Goal: Task Accomplishment & Management: Manage account settings

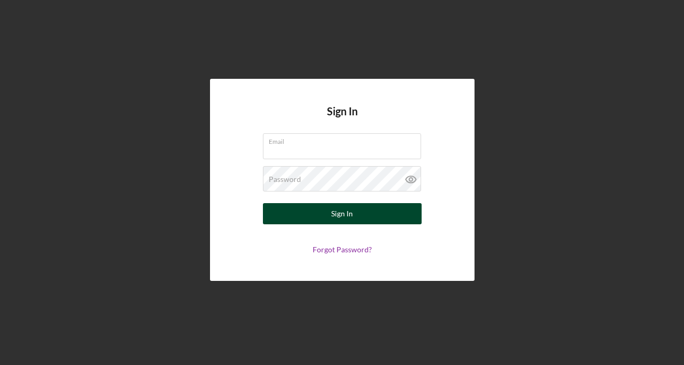
type input "[PERSON_NAME][EMAIL_ADDRESS][PERSON_NAME][DOMAIN_NAME]"
click at [323, 221] on button "Sign In" at bounding box center [342, 213] width 159 height 21
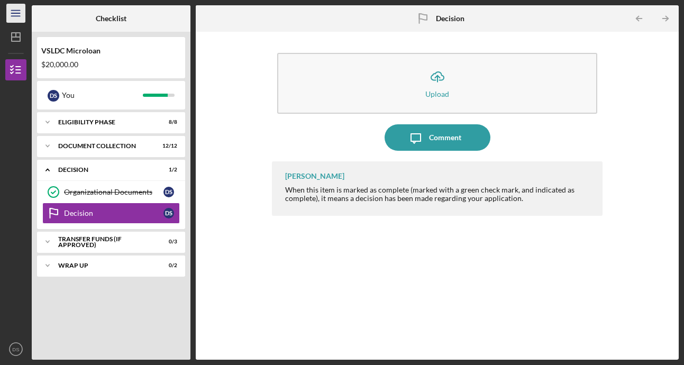
click at [9, 13] on icon "Icon/Menu" at bounding box center [16, 14] width 24 height 24
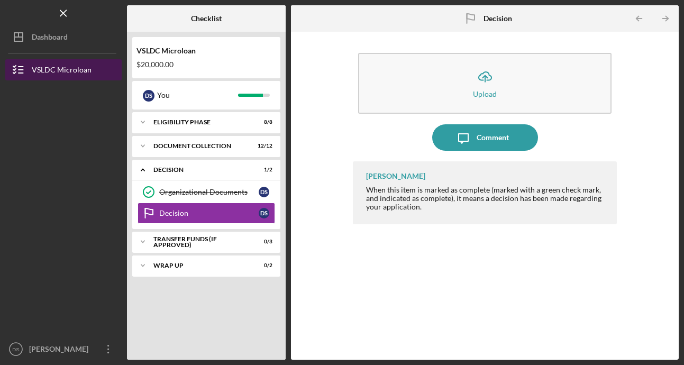
click at [21, 71] on icon "button" at bounding box center [18, 70] width 26 height 26
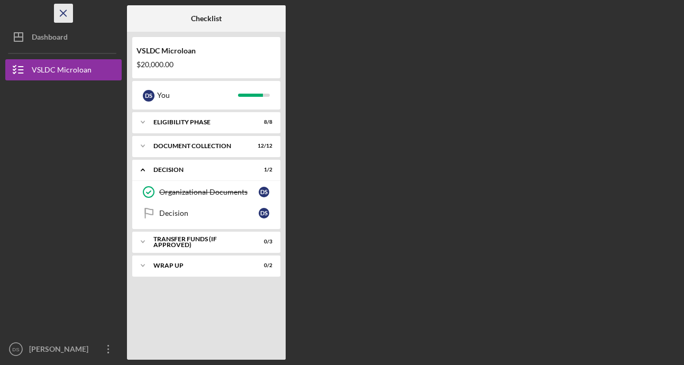
click at [64, 12] on icon "Icon/Menu Close" at bounding box center [64, 14] width 24 height 24
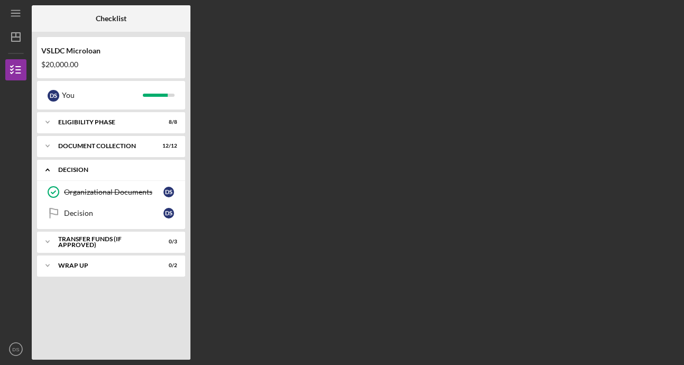
click at [70, 171] on div "Decision" at bounding box center [115, 170] width 114 height 6
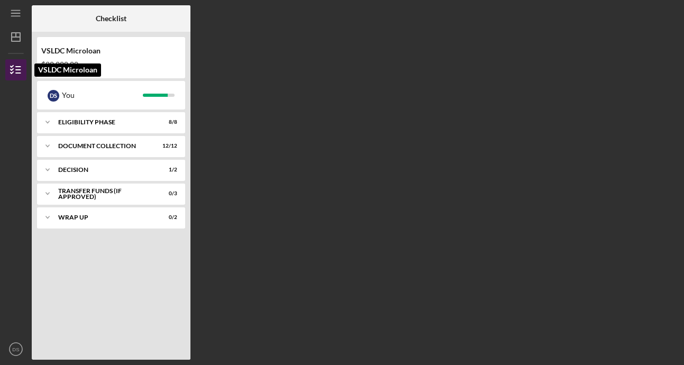
click at [14, 69] on icon "button" at bounding box center [16, 70] width 26 height 26
click at [15, 349] on text "DS" at bounding box center [15, 350] width 7 height 6
click at [13, 260] on div at bounding box center [15, 274] width 21 height 129
click at [138, 128] on div "Icon/Expander Eligibility Phase 8 / 8" at bounding box center [111, 122] width 148 height 21
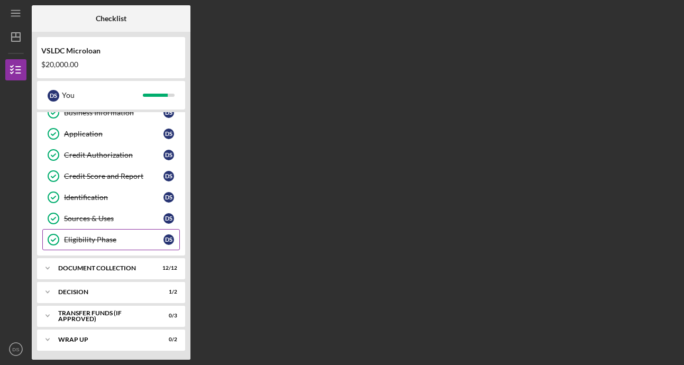
scroll to position [55, 0]
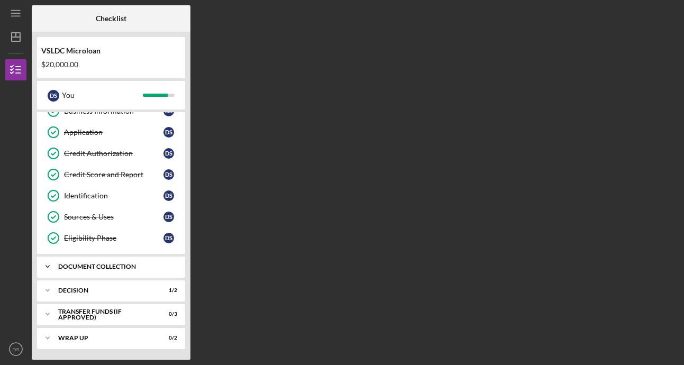
click at [101, 268] on div "Document Collection" at bounding box center [115, 267] width 114 height 6
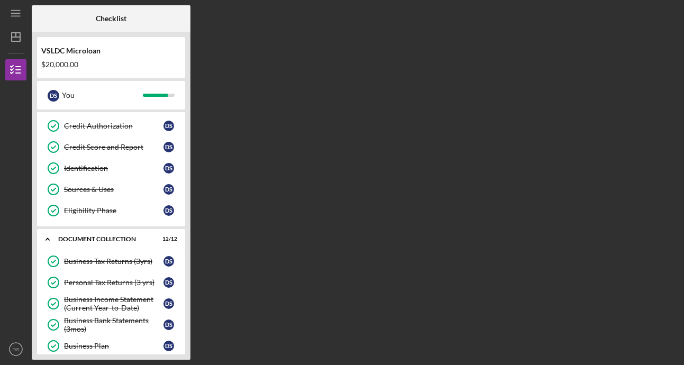
scroll to position [50, 0]
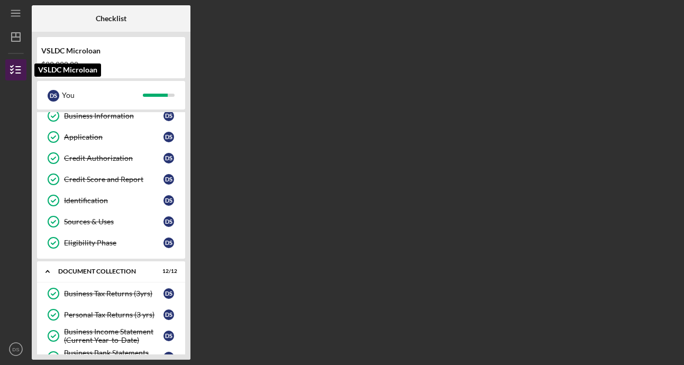
click at [16, 70] on line "button" at bounding box center [18, 70] width 5 height 0
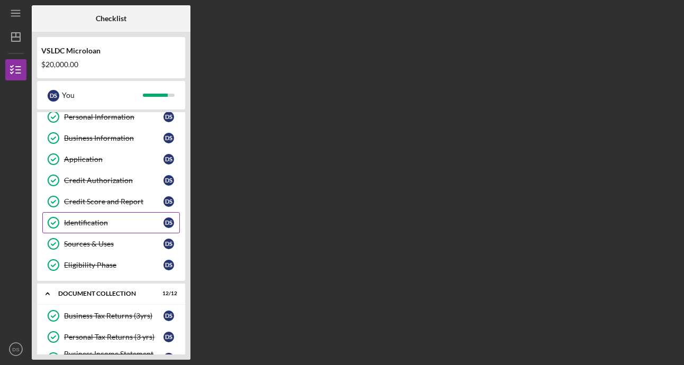
scroll to position [0, 0]
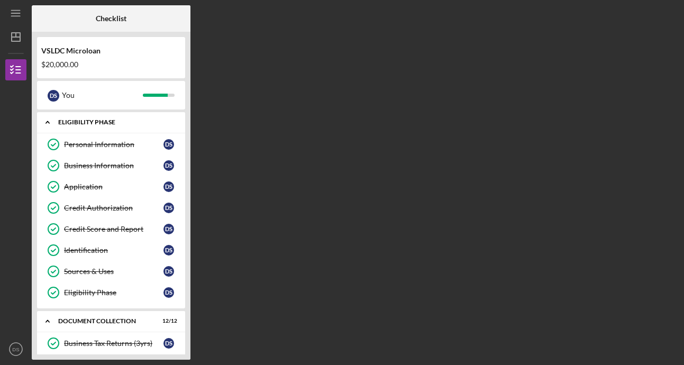
click at [86, 124] on div "Eligibility Phase" at bounding box center [115, 122] width 114 height 6
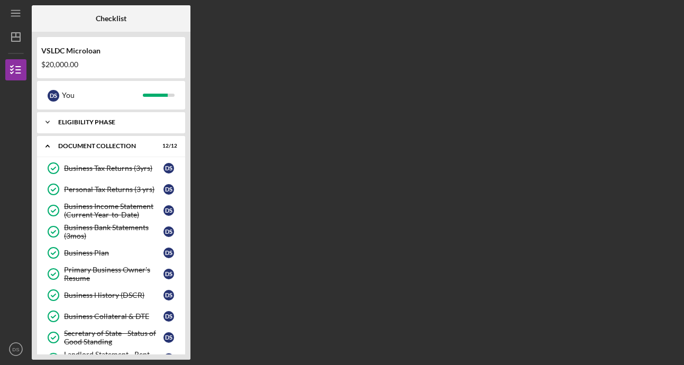
click at [86, 124] on div "Eligibility Phase" at bounding box center [115, 122] width 114 height 6
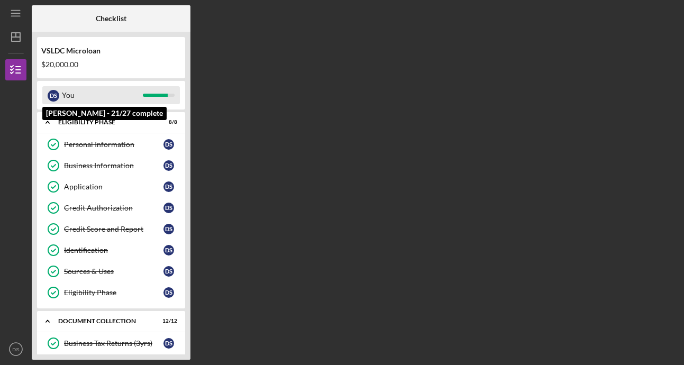
click at [134, 94] on div "You" at bounding box center [102, 95] width 81 height 18
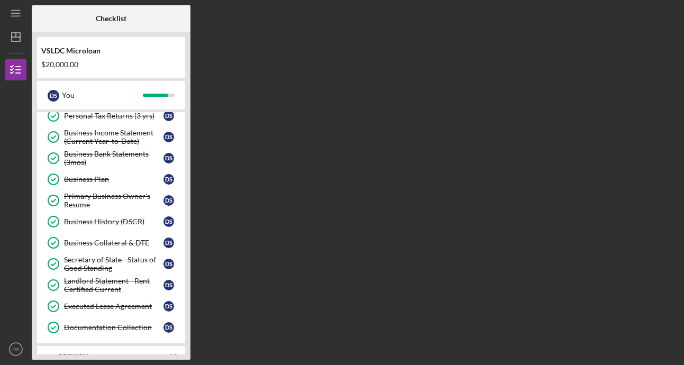
scroll to position [314, 0]
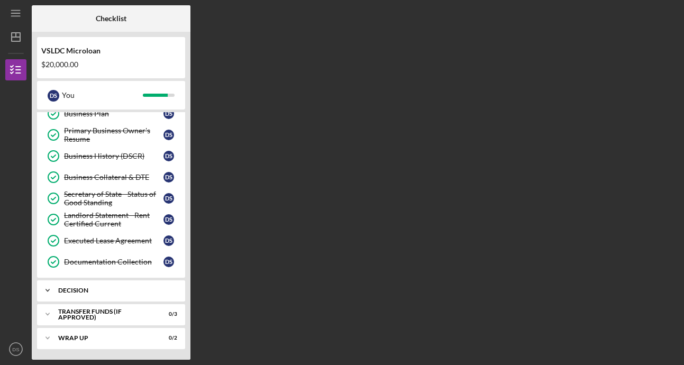
click at [81, 287] on div "Decision" at bounding box center [115, 290] width 114 height 6
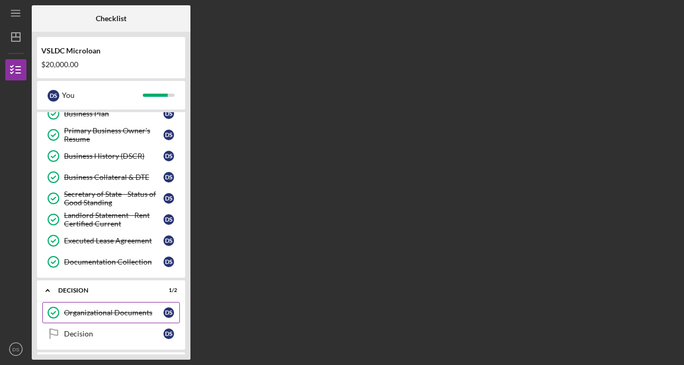
click at [85, 312] on div "Organizational Documents" at bounding box center [113, 312] width 99 height 8
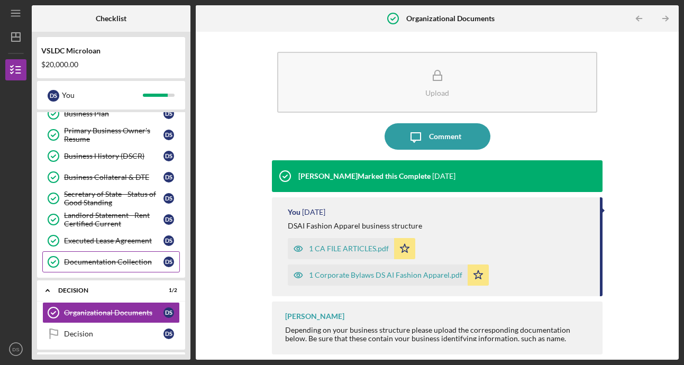
scroll to position [362, 0]
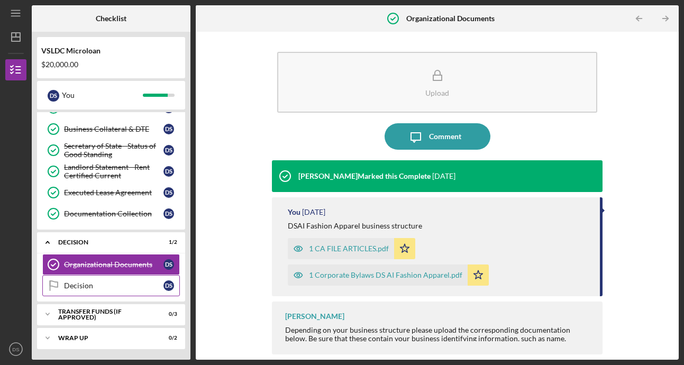
click at [101, 288] on div "Decision" at bounding box center [113, 286] width 99 height 8
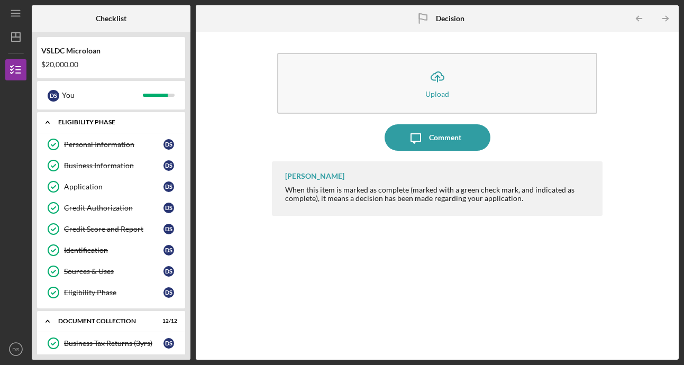
click at [109, 125] on div "Icon/Expander Eligibility Phase 8 / 8" at bounding box center [111, 123] width 148 height 22
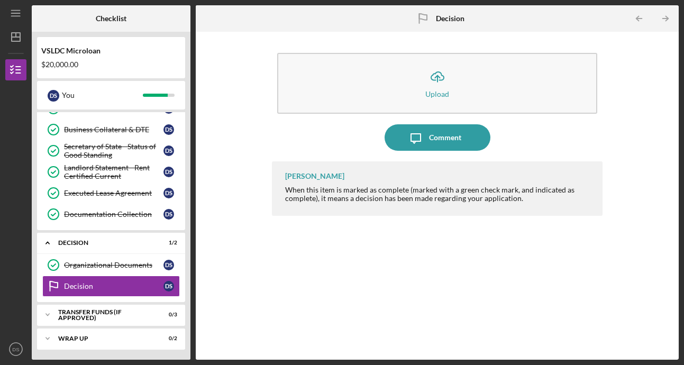
scroll to position [187, 0]
click at [81, 239] on div "Decision" at bounding box center [115, 242] width 114 height 6
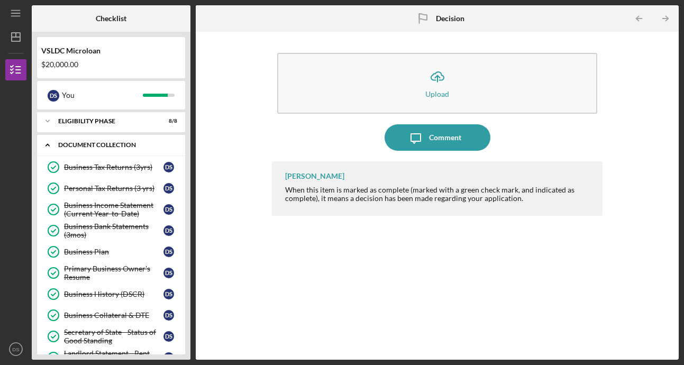
scroll to position [0, 0]
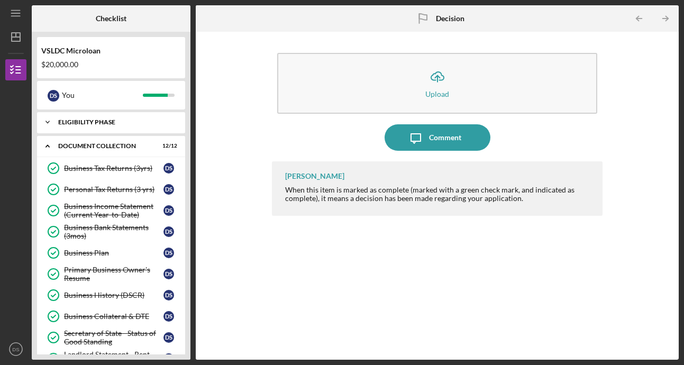
click at [95, 126] on div "Icon/Expander Eligibility Phase 8 / 8" at bounding box center [111, 122] width 148 height 21
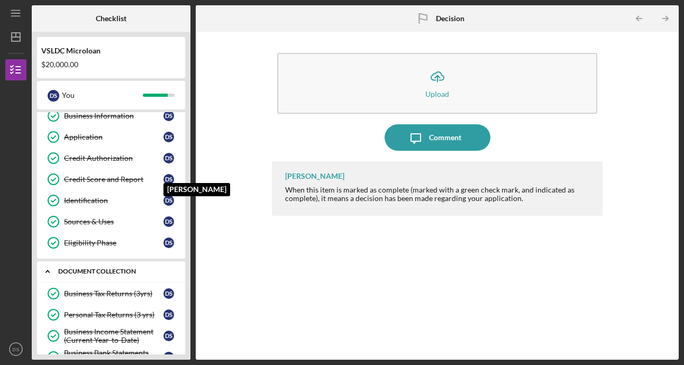
scroll to position [103, 0]
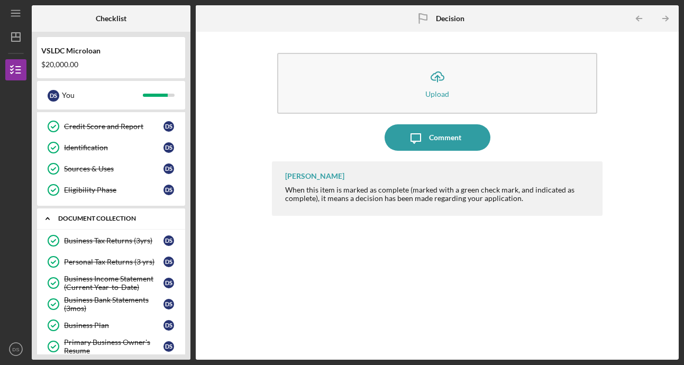
click at [129, 215] on div "Document Collection" at bounding box center [115, 218] width 114 height 6
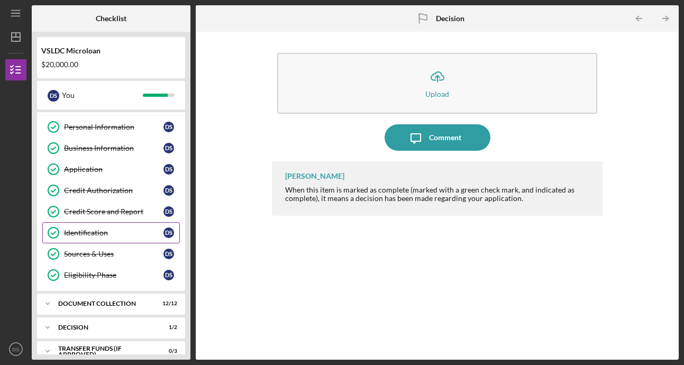
scroll to position [2, 0]
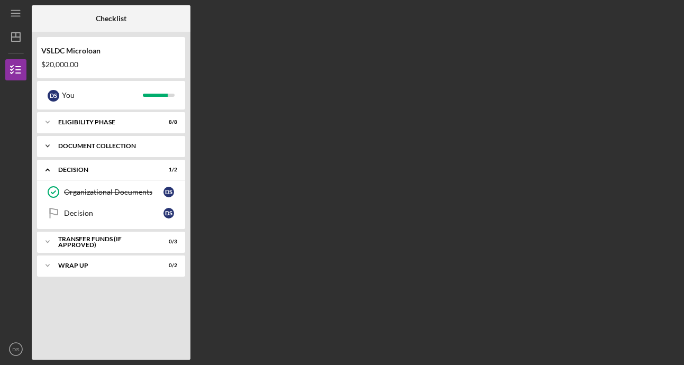
click at [125, 146] on div "Document Collection" at bounding box center [115, 146] width 114 height 6
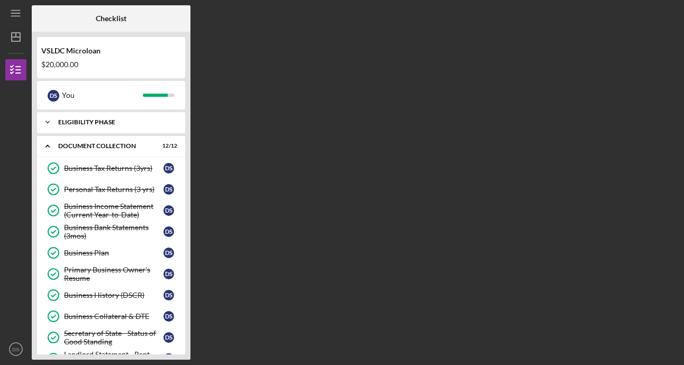
click at [97, 125] on div "Eligibility Phase" at bounding box center [115, 122] width 114 height 6
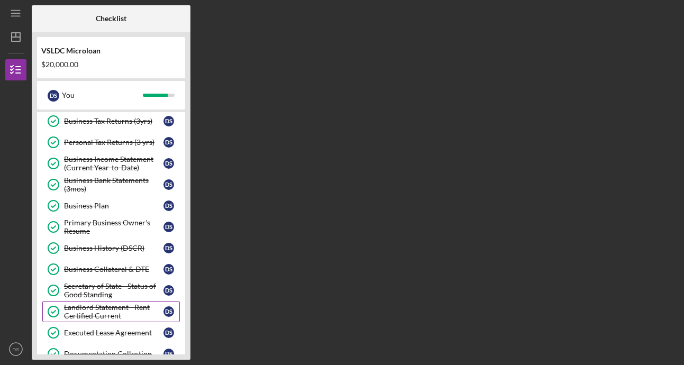
scroll to position [204, 0]
